Goal: Manage account settings

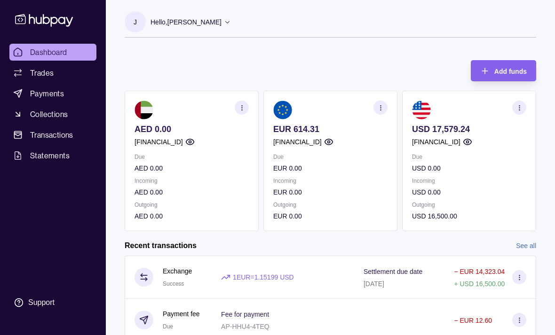
click at [222, 24] on p "Hello, [PERSON_NAME]" at bounding box center [186, 22] width 71 height 10
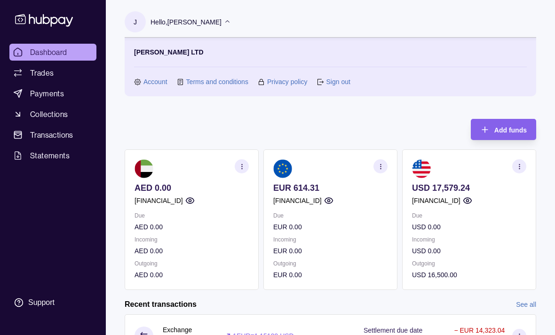
click at [336, 84] on link "Sign out" at bounding box center [338, 82] width 24 height 10
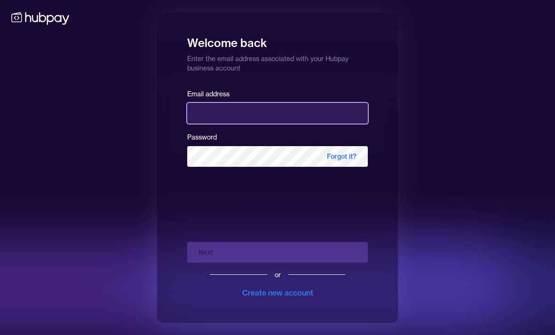
click at [273, 124] on input "email" at bounding box center [277, 113] width 181 height 21
type input "**********"
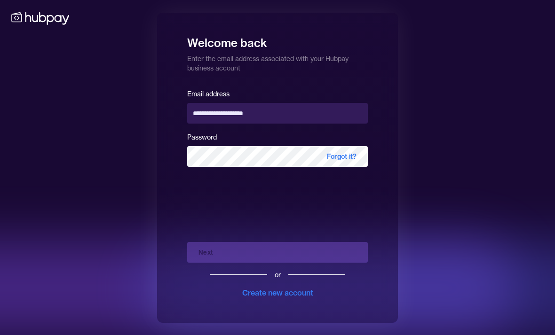
click at [278, 263] on button "Next" at bounding box center [277, 252] width 181 height 21
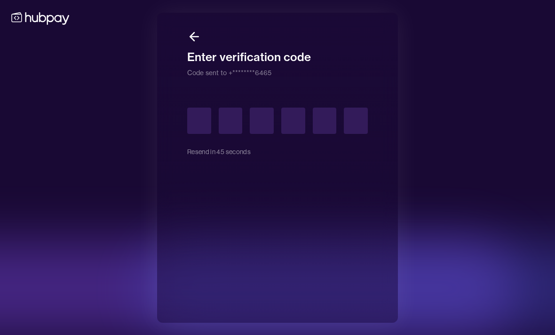
click at [200, 134] on input "text" at bounding box center [199, 121] width 24 height 26
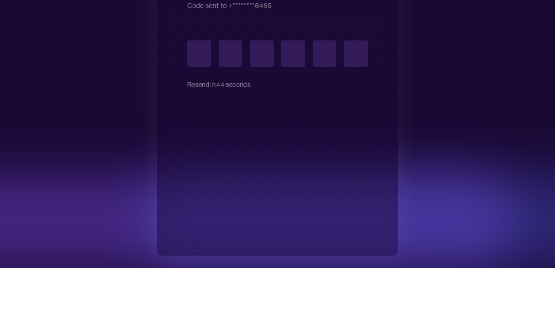
type input "*"
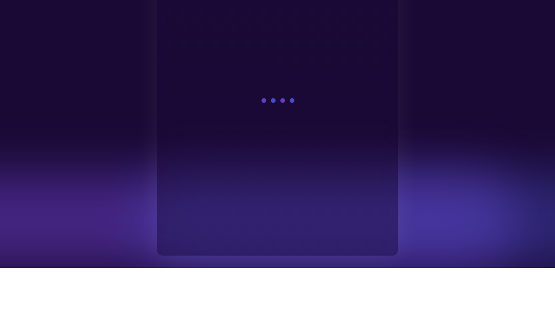
scroll to position [30, 0]
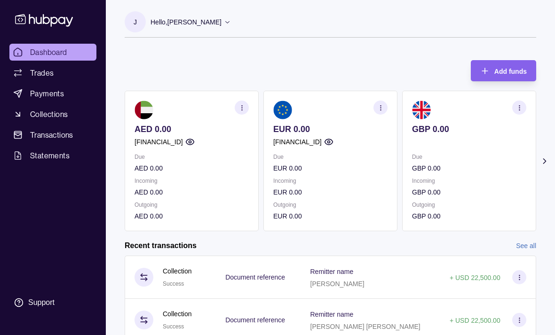
click at [545, 160] on icon at bounding box center [544, 161] width 2 height 5
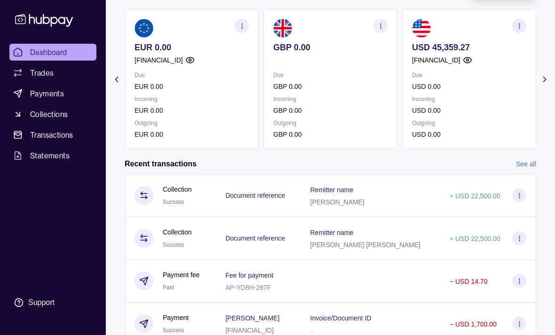
scroll to position [80, 0]
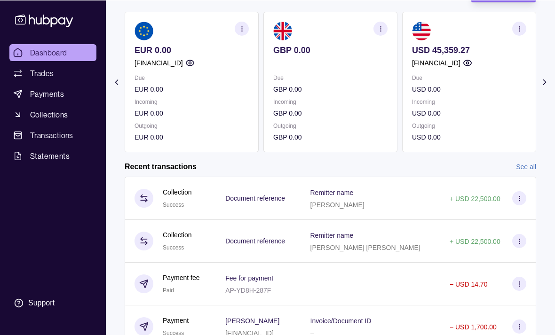
click at [463, 84] on p "USD 0.00" at bounding box center [469, 89] width 114 height 10
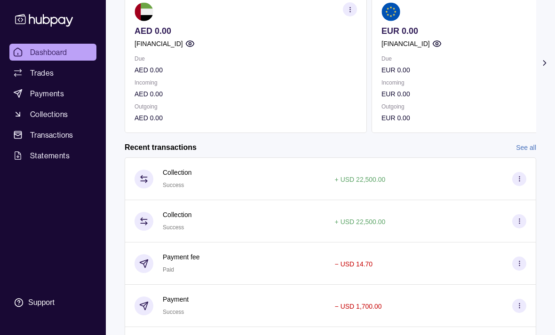
scroll to position [0, 0]
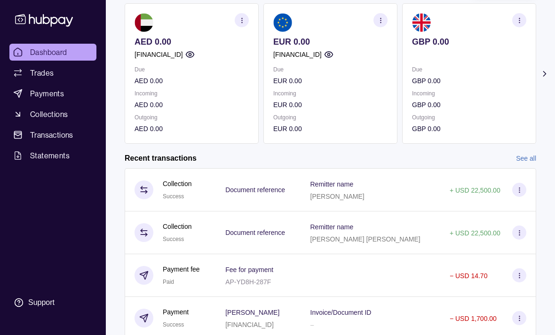
click at [521, 232] on icon at bounding box center [519, 233] width 7 height 7
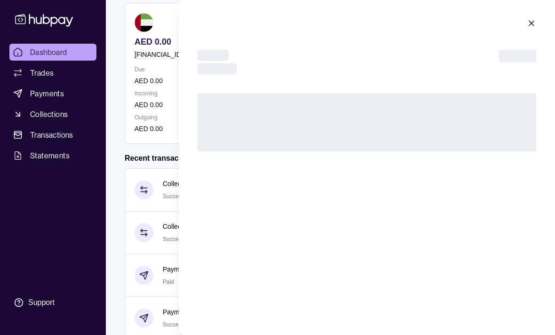
scroll to position [88, 0]
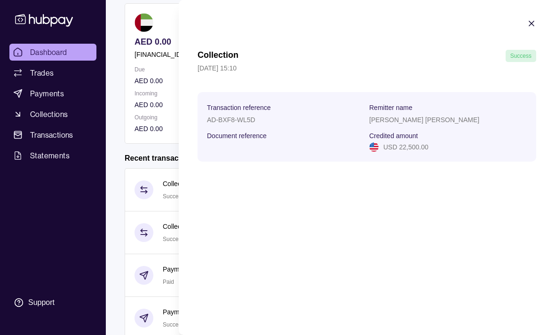
click at [532, 25] on icon "button" at bounding box center [531, 23] width 9 height 9
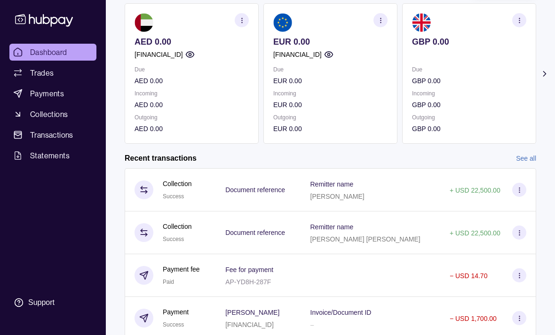
click at [524, 188] on section at bounding box center [519, 190] width 14 height 14
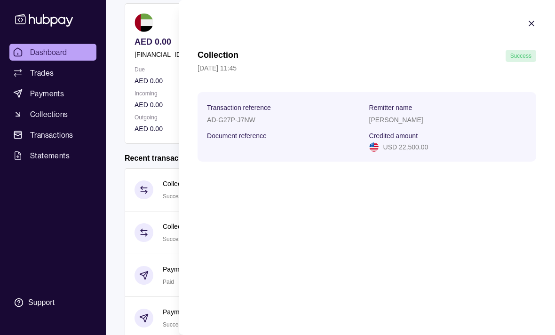
click at [48, 98] on html "Dashboard Trades Payments Collections Transactions Statements Support J Hello, …" at bounding box center [277, 162] width 555 height 501
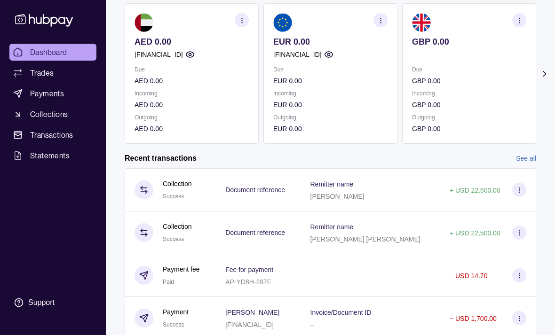
click at [58, 51] on span "Dashboard" at bounding box center [48, 52] width 37 height 11
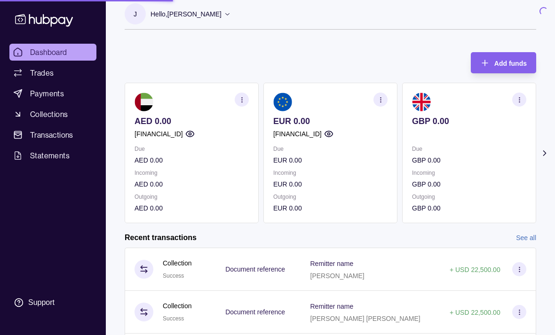
scroll to position [0, 0]
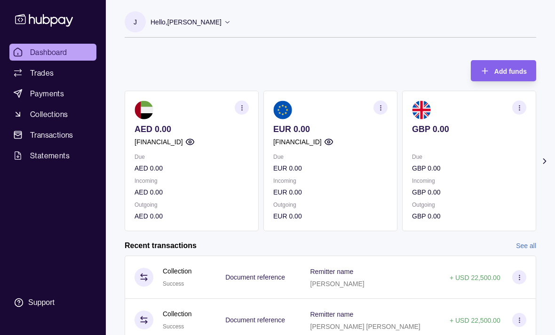
click at [222, 24] on p "Hello, [PERSON_NAME]" at bounding box center [186, 22] width 71 height 10
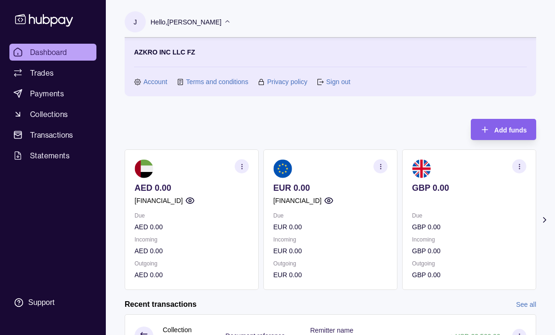
click at [149, 87] on link "Account" at bounding box center [156, 82] width 24 height 10
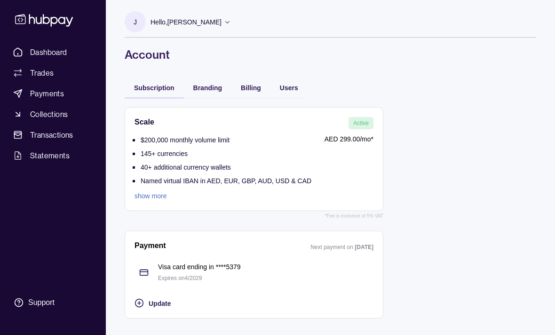
scroll to position [30, 0]
click at [160, 300] on span "Update" at bounding box center [160, 304] width 22 height 8
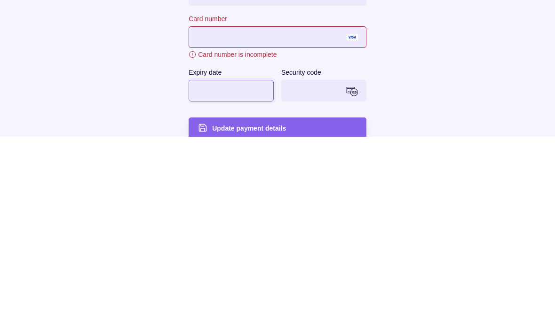
scroll to position [31, 0]
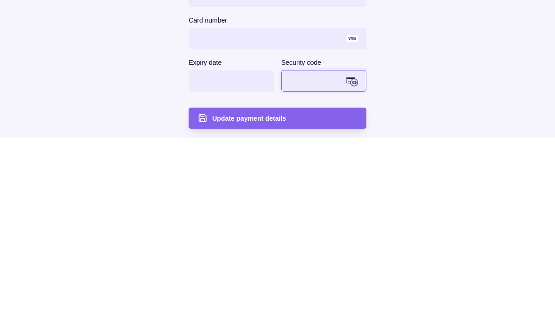
click at [466, 80] on main "**********" at bounding box center [278, 160] width 482 height 332
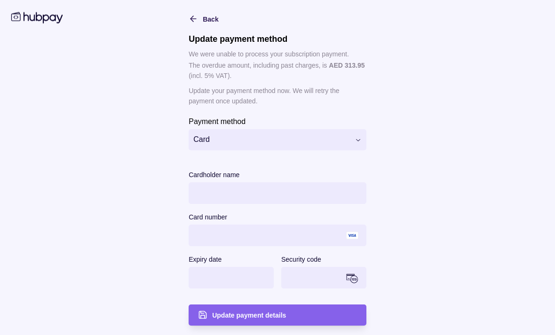
click at [245, 315] on span "Update payment details" at bounding box center [249, 316] width 74 height 8
